Goal: Task Accomplishment & Management: Complete application form

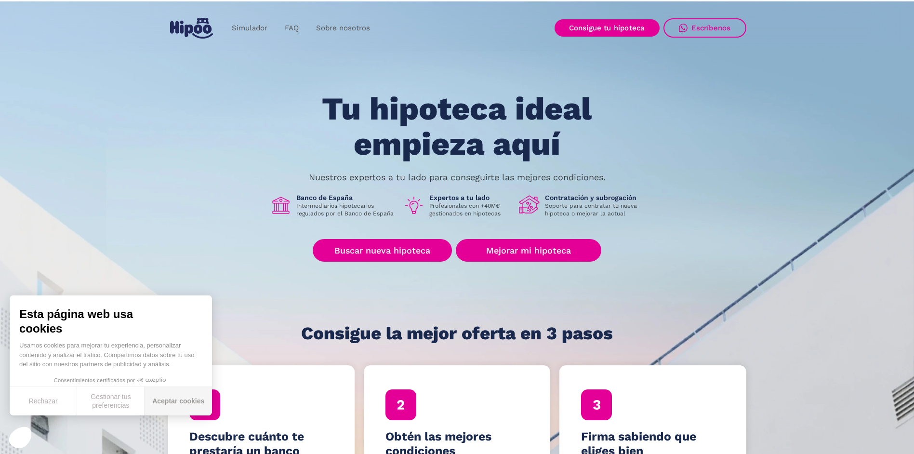
click at [186, 401] on button "Aceptar cookies" at bounding box center [178, 401] width 67 height 28
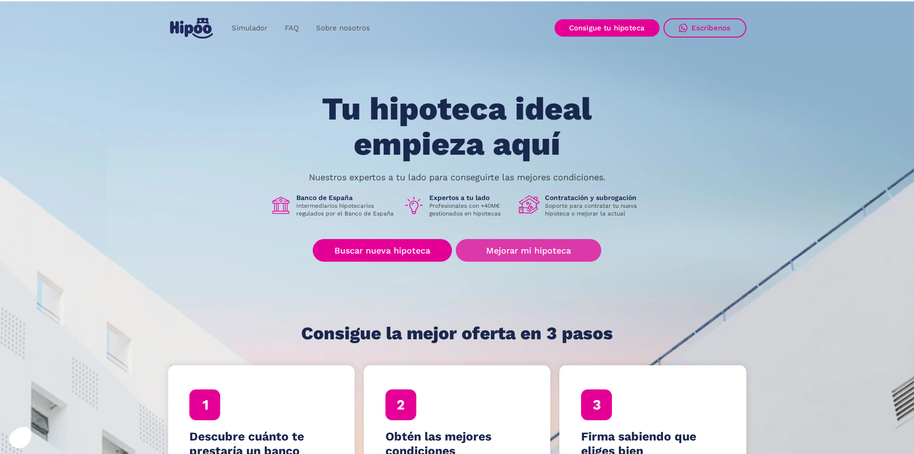
click at [541, 246] on link "Mejorar mi hipoteca" at bounding box center [528, 250] width 145 height 23
